Goal: Task Accomplishment & Management: Manage account settings

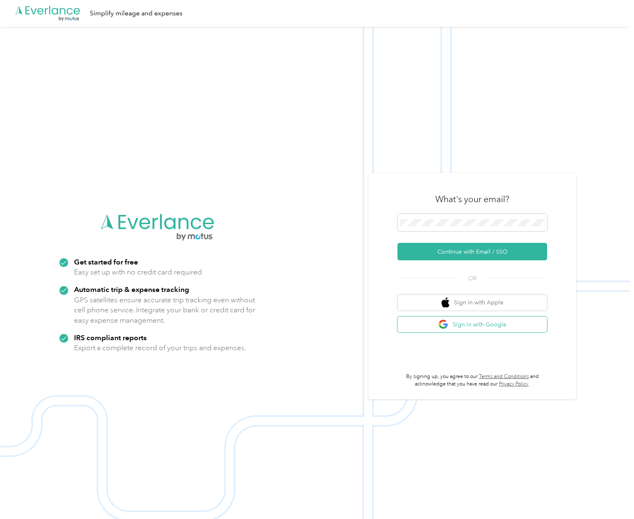
click at [509, 322] on button "Sign in with Google" at bounding box center [472, 324] width 150 height 16
click at [497, 320] on button "Sign in with Google" at bounding box center [472, 324] width 150 height 16
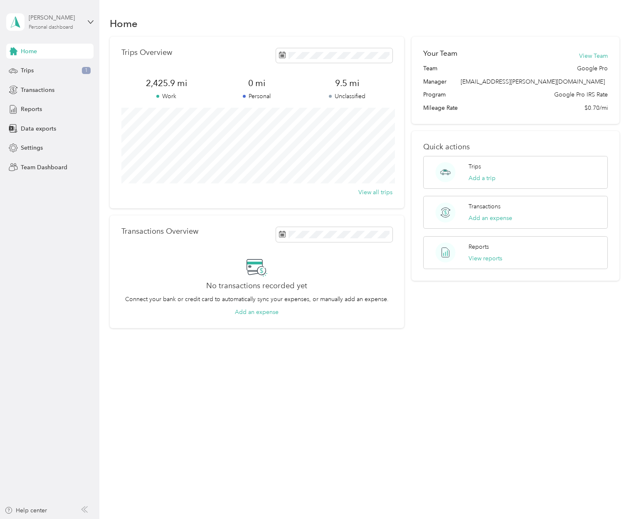
click at [74, 24] on div "[PERSON_NAME] Personal dashboard" at bounding box center [55, 21] width 52 height 17
click at [76, 71] on div "Team dashboard" at bounding box center [117, 67] width 210 height 15
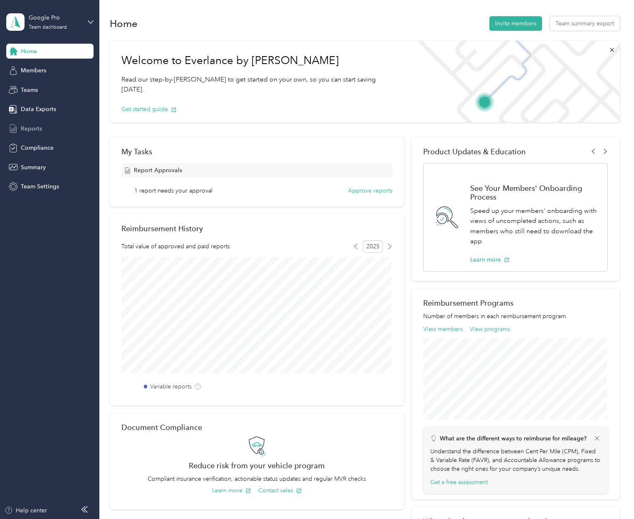
click at [44, 128] on div "Reports" at bounding box center [49, 128] width 87 height 15
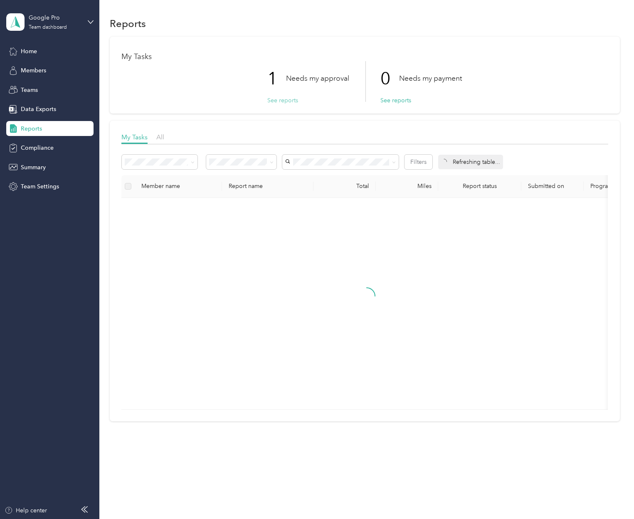
click at [288, 100] on button "See reports" at bounding box center [282, 100] width 31 height 9
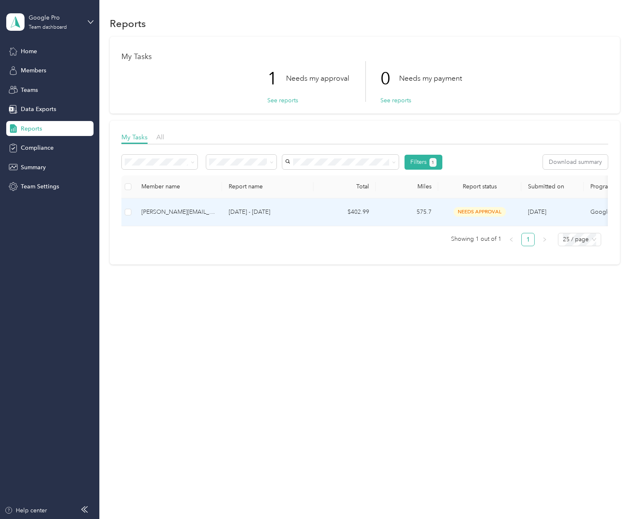
click at [302, 221] on td "[DATE] - [DATE]" at bounding box center [267, 212] width 91 height 28
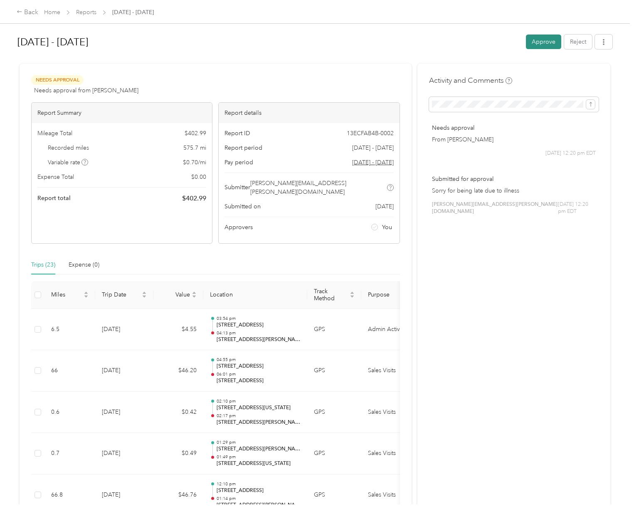
click at [541, 36] on button "Approve" at bounding box center [543, 41] width 35 height 15
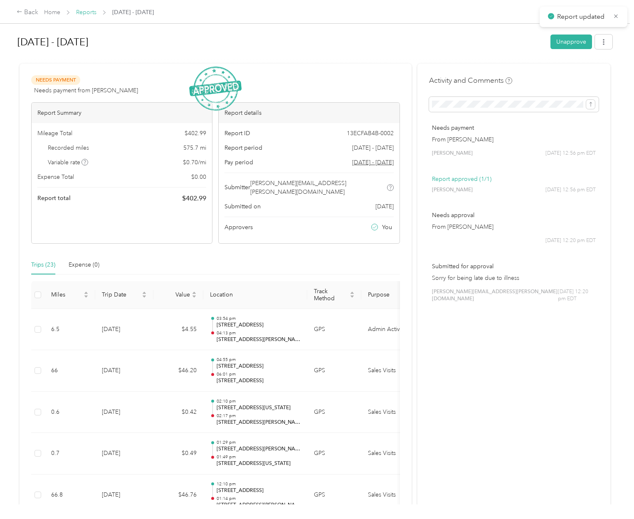
click at [88, 10] on link "Reports" at bounding box center [86, 12] width 20 height 7
